Goal: Transaction & Acquisition: Purchase product/service

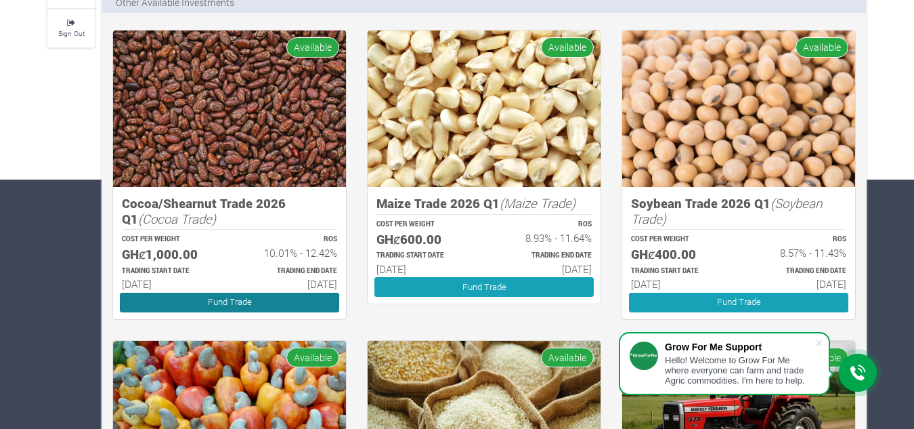
scroll to position [249, 0]
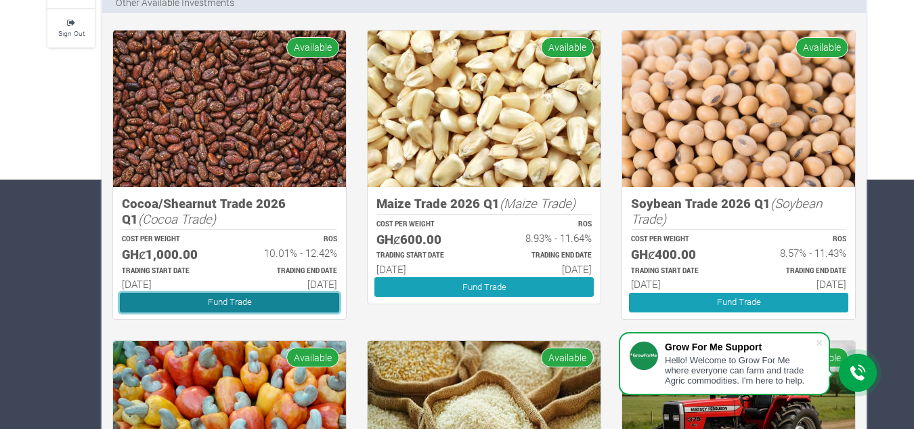
click at [213, 301] on link "Fund Trade" at bounding box center [229, 303] width 219 height 20
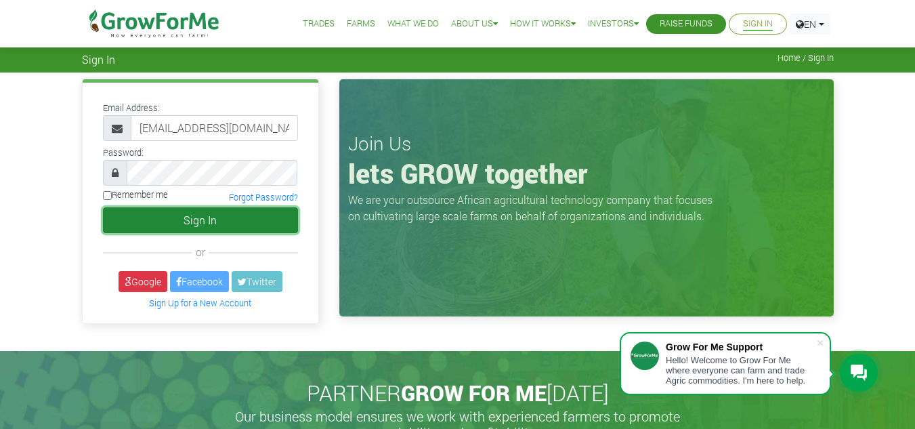
click at [195, 232] on button "Sign In" at bounding box center [200, 220] width 195 height 26
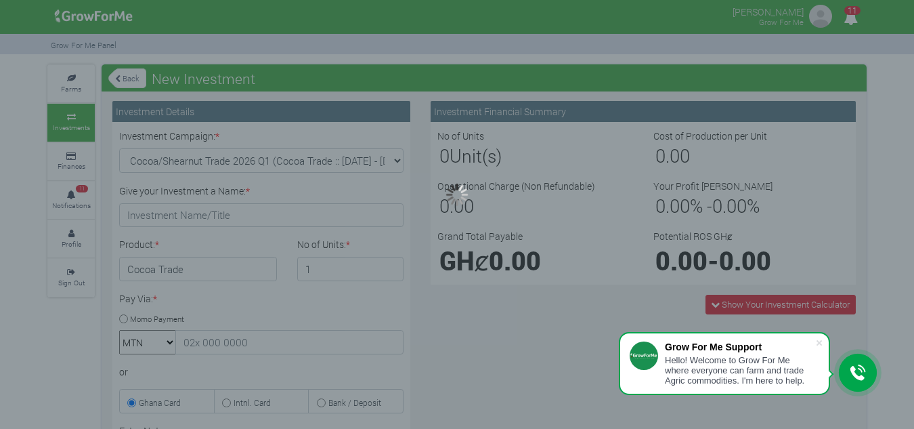
type input "1"
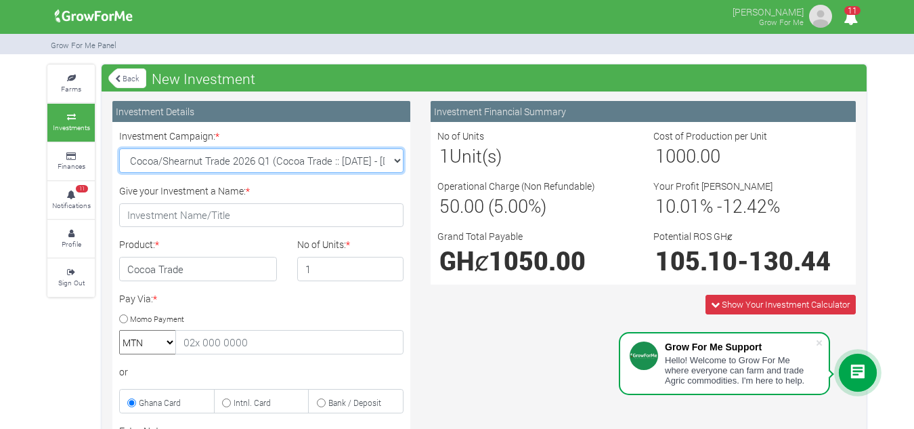
click at [394, 156] on select "Cocoa/Shearnut Trade 2026 Q1 (Cocoa Trade :: [DATE] - [DATE]) Maize Trade 2026 …" at bounding box center [261, 160] width 284 height 24
select select "50"
click at [119, 148] on select "Cocoa/Shearnut Trade 2026 Q1 (Cocoa Trade :: [DATE] - [DATE]) Maize Trade 2026 …" at bounding box center [261, 160] width 284 height 24
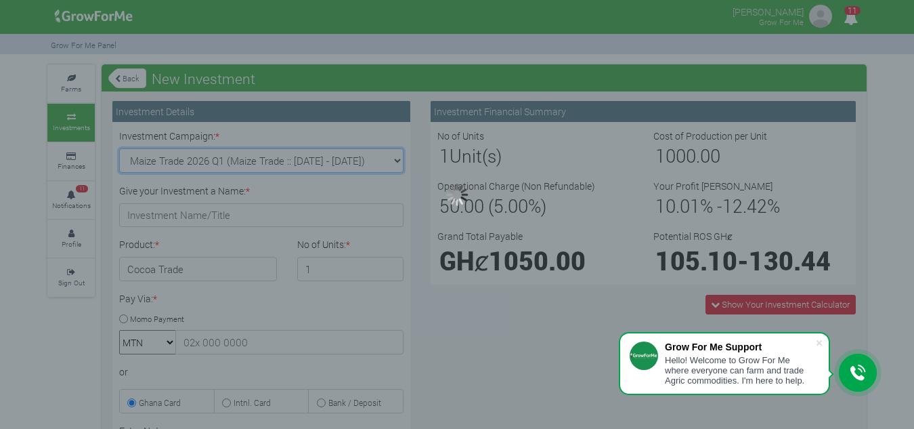
type input "1"
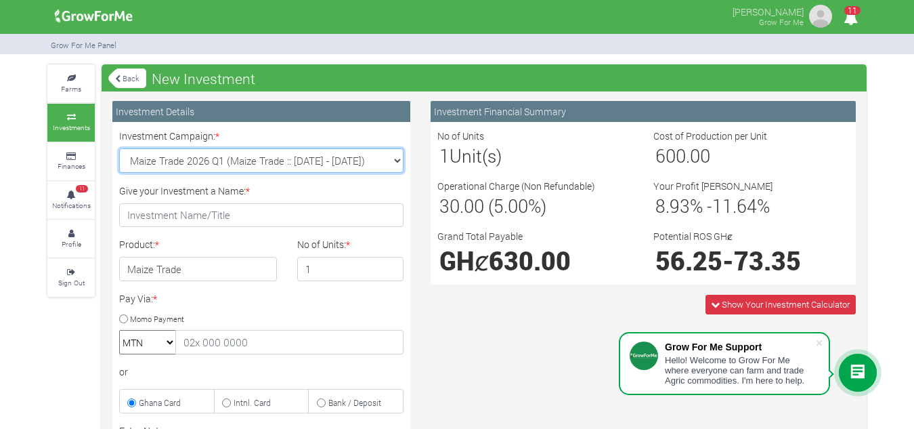
click at [396, 159] on select "Cocoa/Shearnut Trade 2026 Q1 (Cocoa Trade :: [DATE] - [DATE]) Maize Trade 2026 …" at bounding box center [261, 160] width 284 height 24
select select "53"
click at [119, 148] on select "Cocoa/Shearnut Trade 2026 Q1 (Cocoa Trade :: [DATE] - [DATE]) Maize Trade 2026 …" at bounding box center [261, 160] width 284 height 24
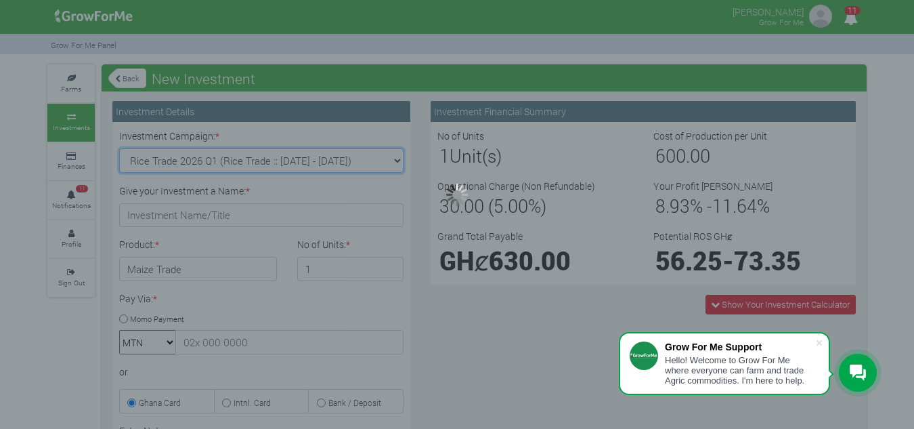
type input "1"
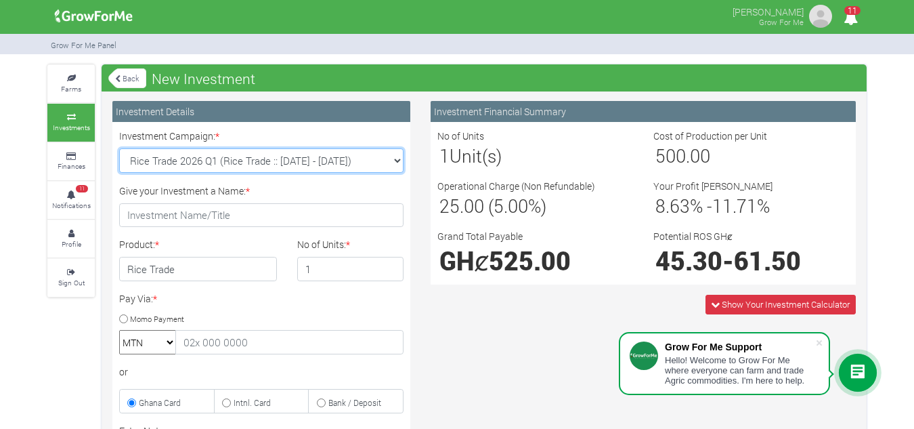
click at [396, 158] on select "Cocoa/Shearnut Trade 2026 Q1 (Cocoa Trade :: [DATE] - [DATE]) Maize Trade 2026 …" at bounding box center [261, 160] width 284 height 24
select select "51"
click at [119, 148] on select "Cocoa/Shearnut Trade 2026 Q1 (Cocoa Trade :: [DATE] - [DATE]) Maize Trade 2026 …" at bounding box center [261, 160] width 284 height 24
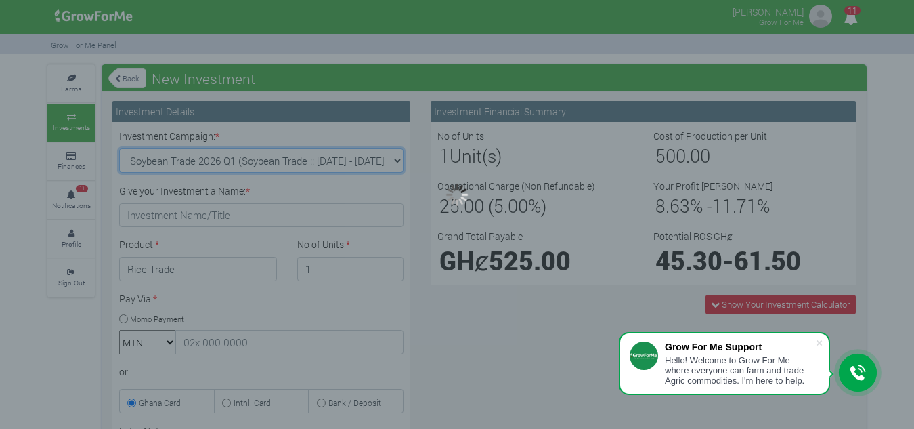
type input "1"
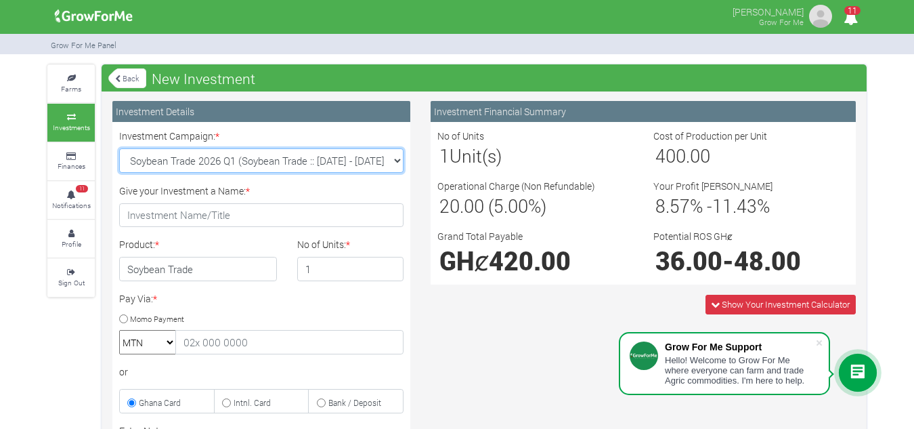
click at [395, 154] on select "Cocoa/Shearnut Trade 2026 Q1 (Cocoa Trade :: [DATE] - [DATE]) Maize Trade 2026 …" at bounding box center [261, 160] width 284 height 24
click at [394, 164] on select "Cocoa/Shearnut Trade 2026 Q1 (Cocoa Trade :: [DATE] - [DATE]) Maize Trade 2026 …" at bounding box center [261, 160] width 284 height 24
select select "50"
click at [119, 148] on select "Cocoa/Shearnut Trade 2026 Q1 (Cocoa Trade :: [DATE] - [DATE]) Maize Trade 2026 …" at bounding box center [261, 160] width 284 height 24
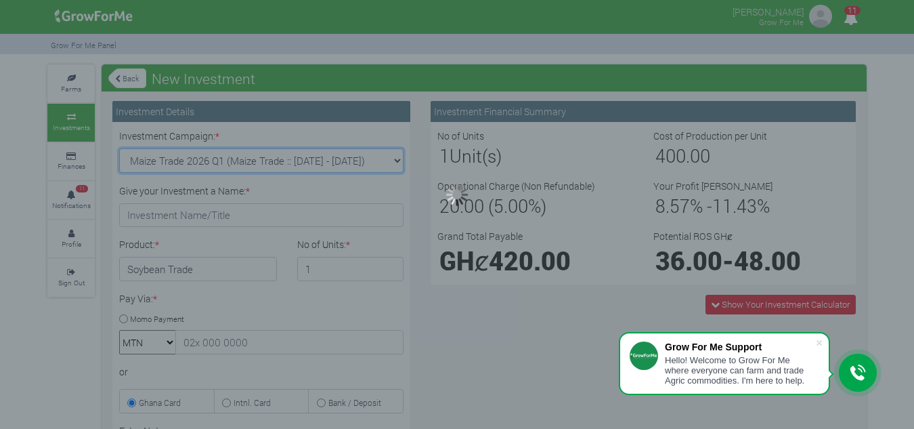
type input "1"
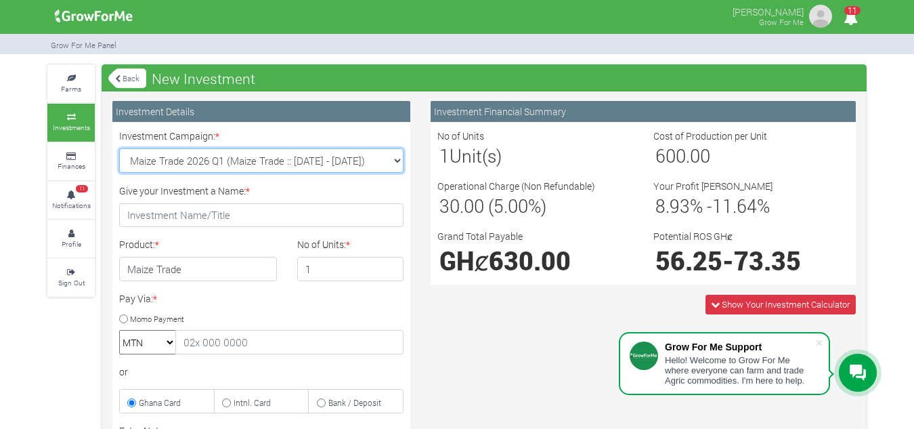
click at [396, 158] on select "Cocoa/Shearnut Trade 2026 Q1 (Cocoa Trade :: [DATE] - [DATE]) Maize Trade 2026 …" at bounding box center [261, 160] width 284 height 24
select select "53"
click at [119, 148] on select "Cocoa/Shearnut Trade 2026 Q1 (Cocoa Trade :: [DATE] - [DATE]) Maize Trade 2026 …" at bounding box center [261, 160] width 284 height 24
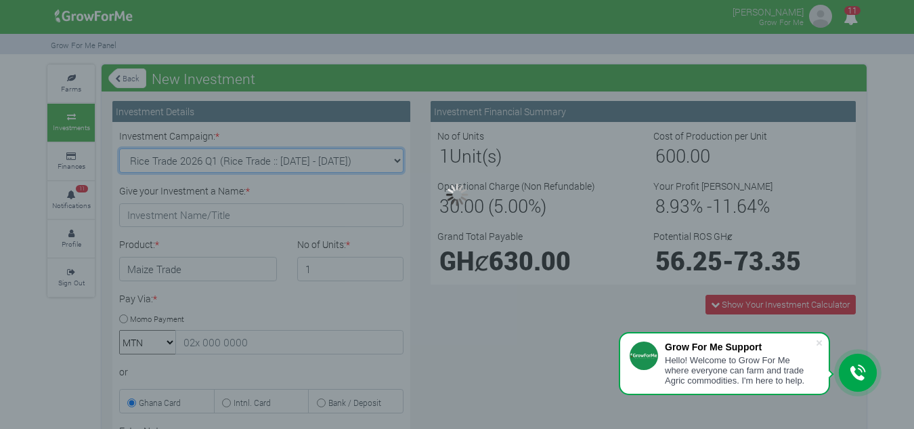
type input "1"
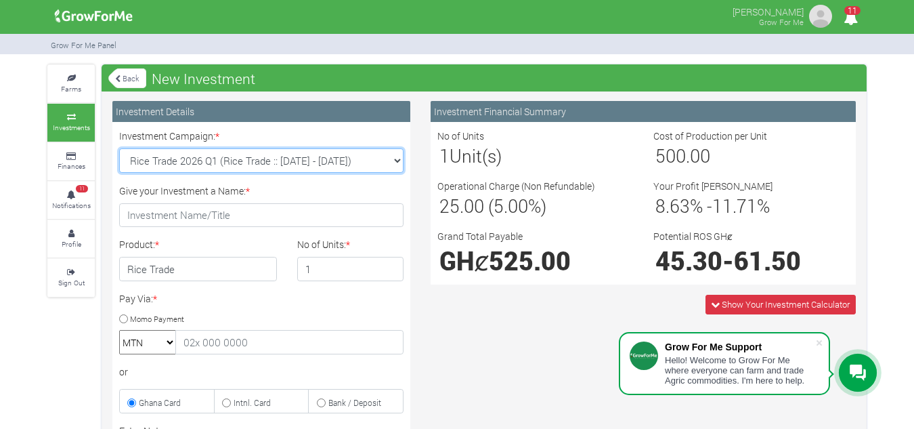
click at [402, 158] on select "Cocoa/Shearnut Trade 2026 Q1 (Cocoa Trade :: [DATE] - [DATE]) Maize Trade 2026 …" at bounding box center [261, 160] width 284 height 24
select select "52"
click at [119, 148] on select "Cocoa/Shearnut Trade 2026 Q1 (Cocoa Trade :: [DATE] - [DATE]) Maize Trade 2026 …" at bounding box center [261, 160] width 284 height 24
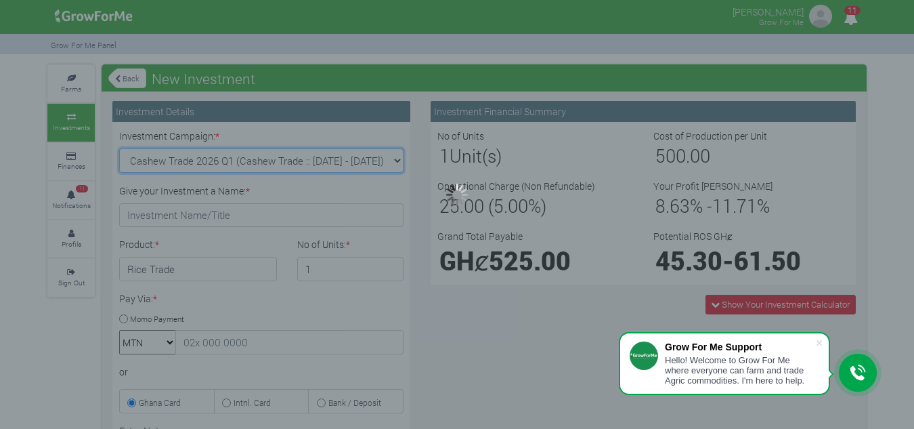
type input "1"
